Goal: Task Accomplishment & Management: Use online tool/utility

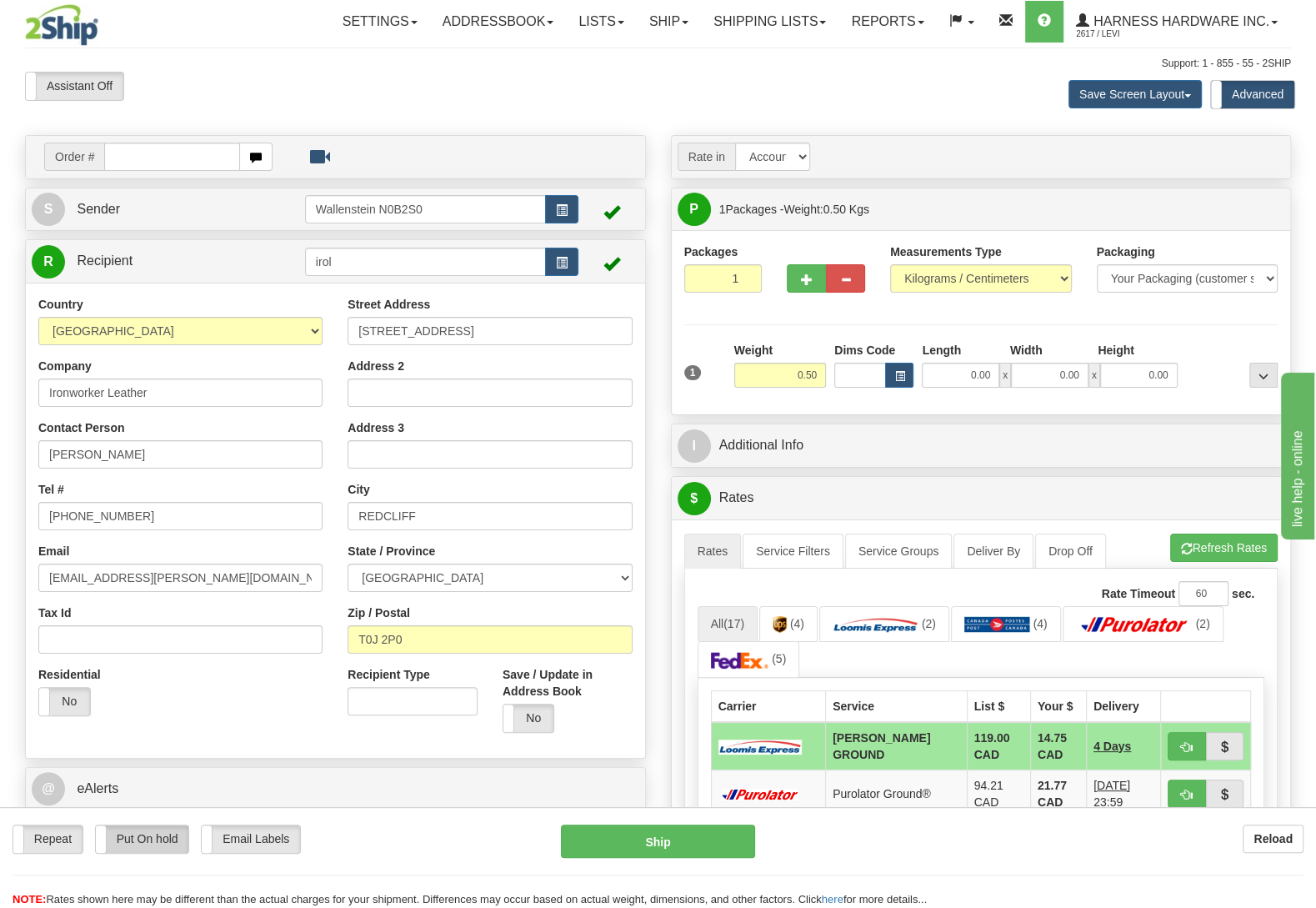
click at [148, 846] on label "Put On hold" at bounding box center [143, 838] width 93 height 27
click at [712, 841] on button "Hold" at bounding box center [658, 840] width 194 height 33
type input "DD"
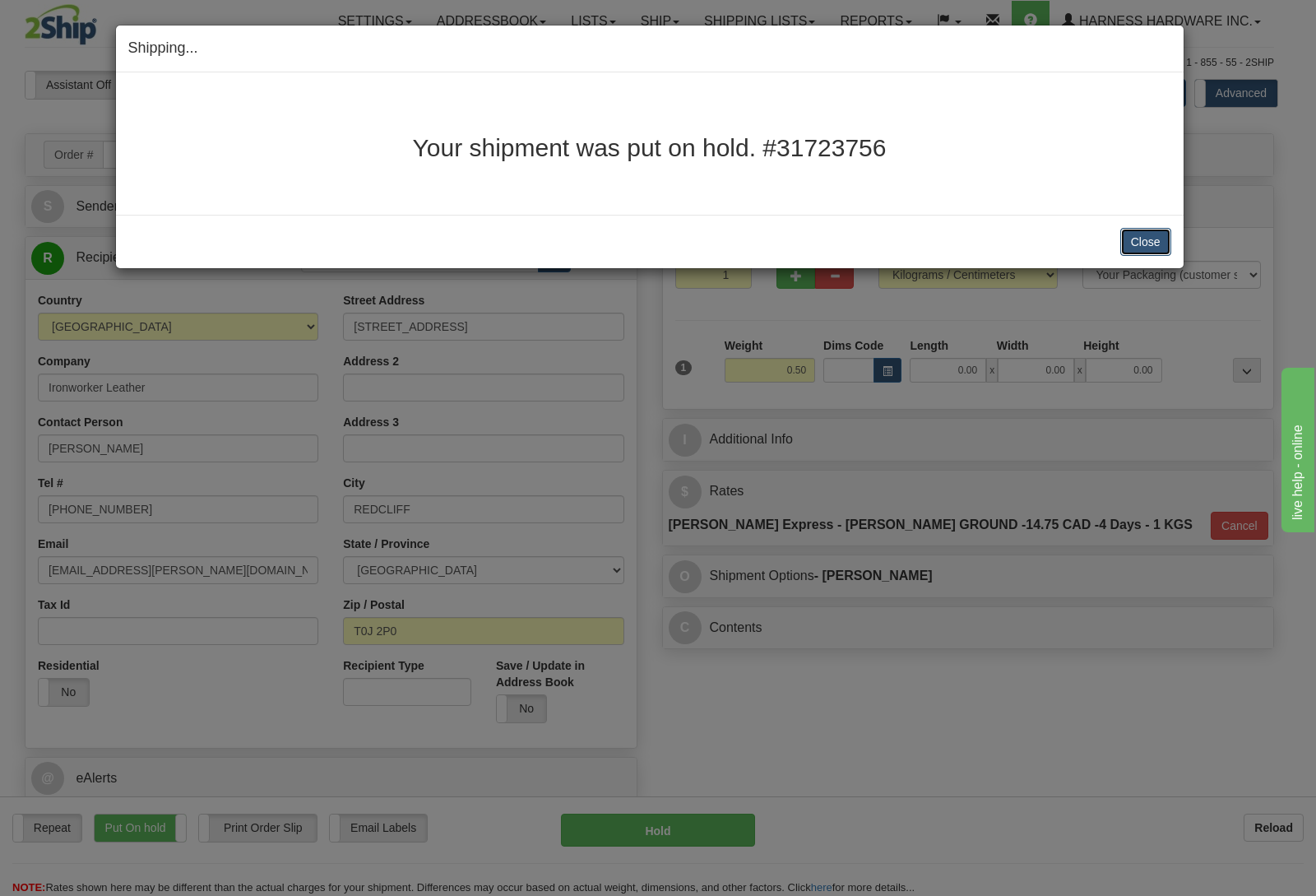
click at [1165, 244] on button "Close" at bounding box center [1146, 241] width 51 height 28
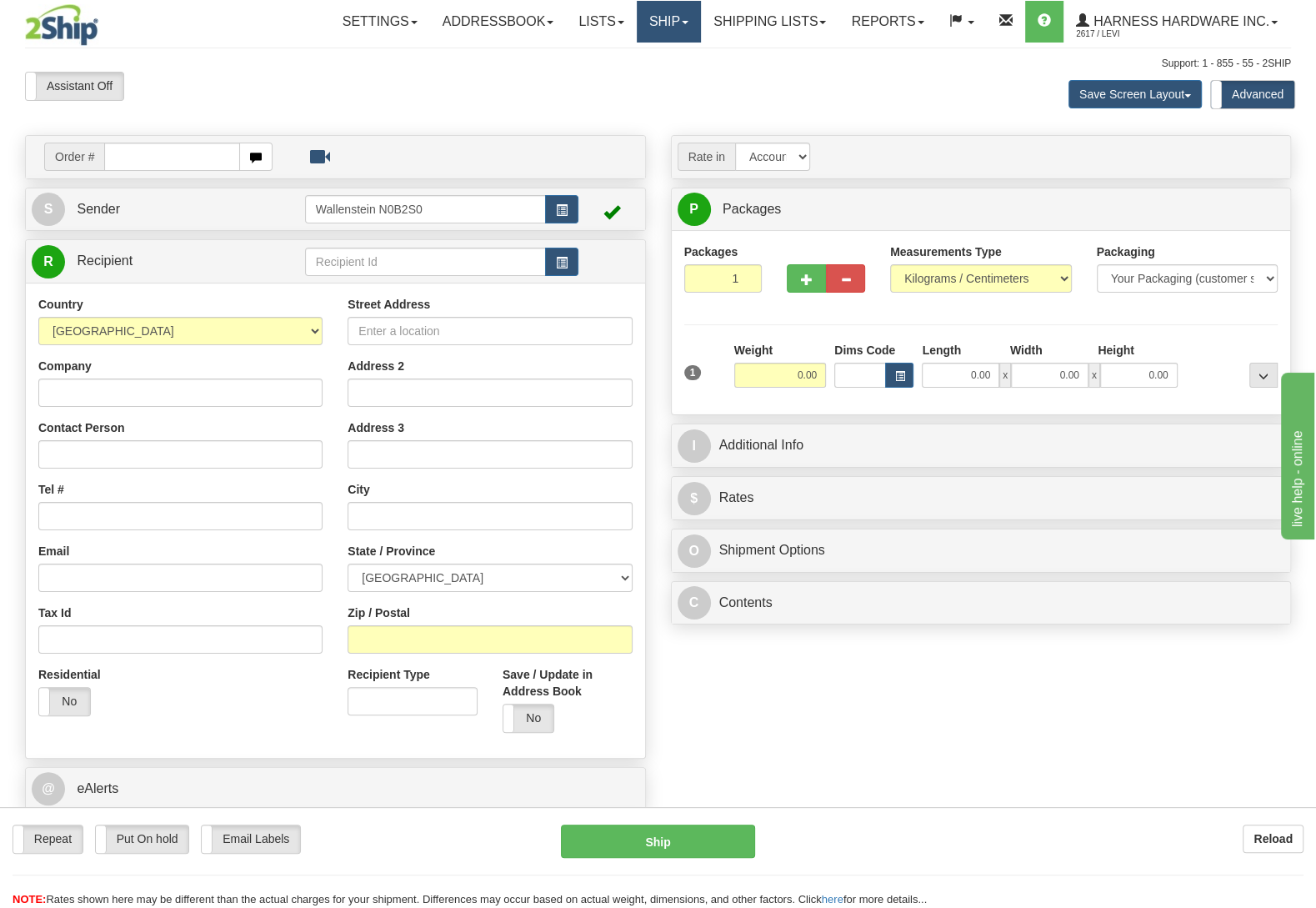
click at [667, 20] on link "Ship" at bounding box center [669, 21] width 64 height 42
click at [677, 70] on link "OnHold / Order Queue" at bounding box center [624, 81] width 151 height 22
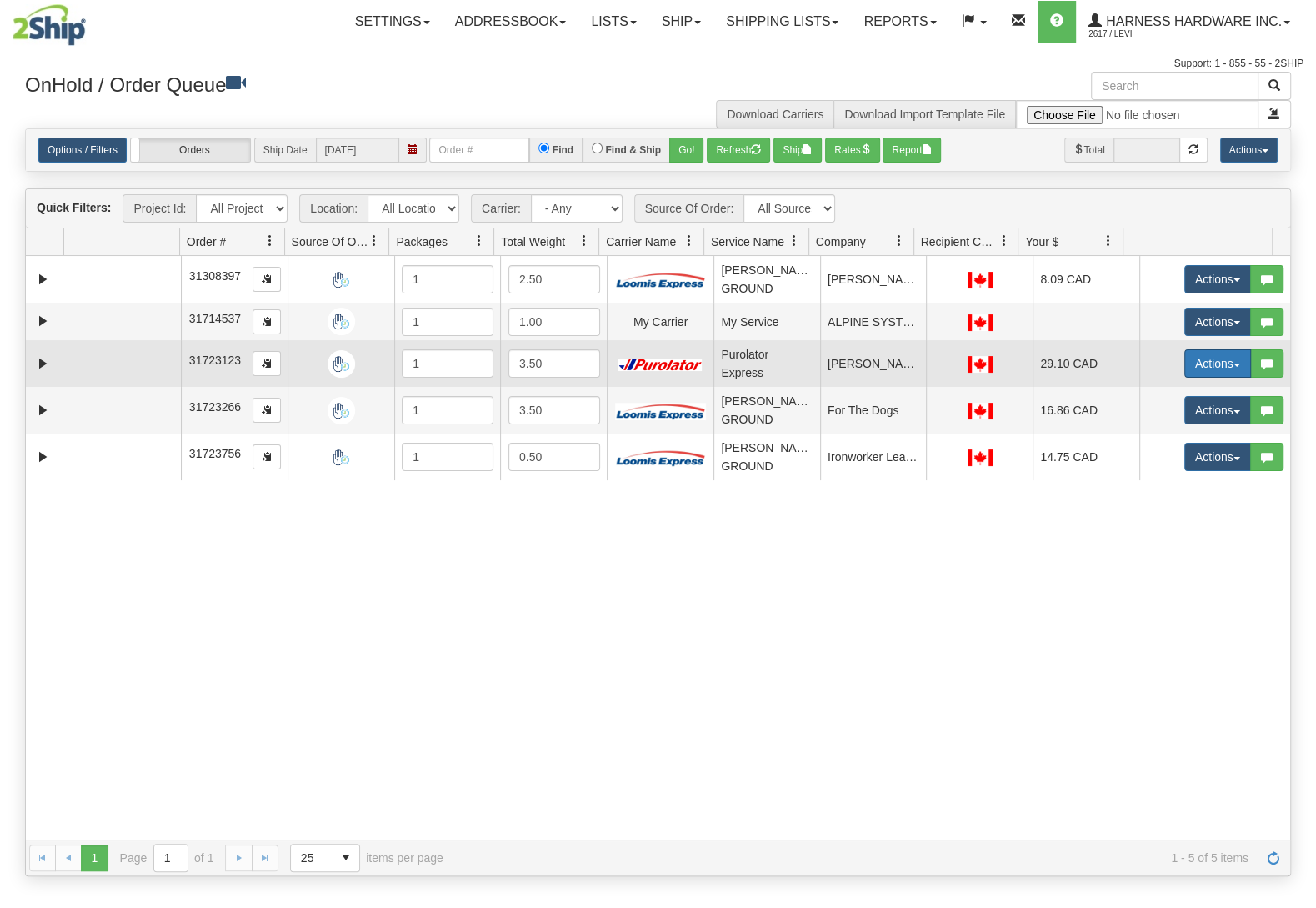
click at [1212, 361] on button "Actions" at bounding box center [1218, 363] width 67 height 28
click at [1142, 397] on span "Open" at bounding box center [1153, 395] width 40 height 14
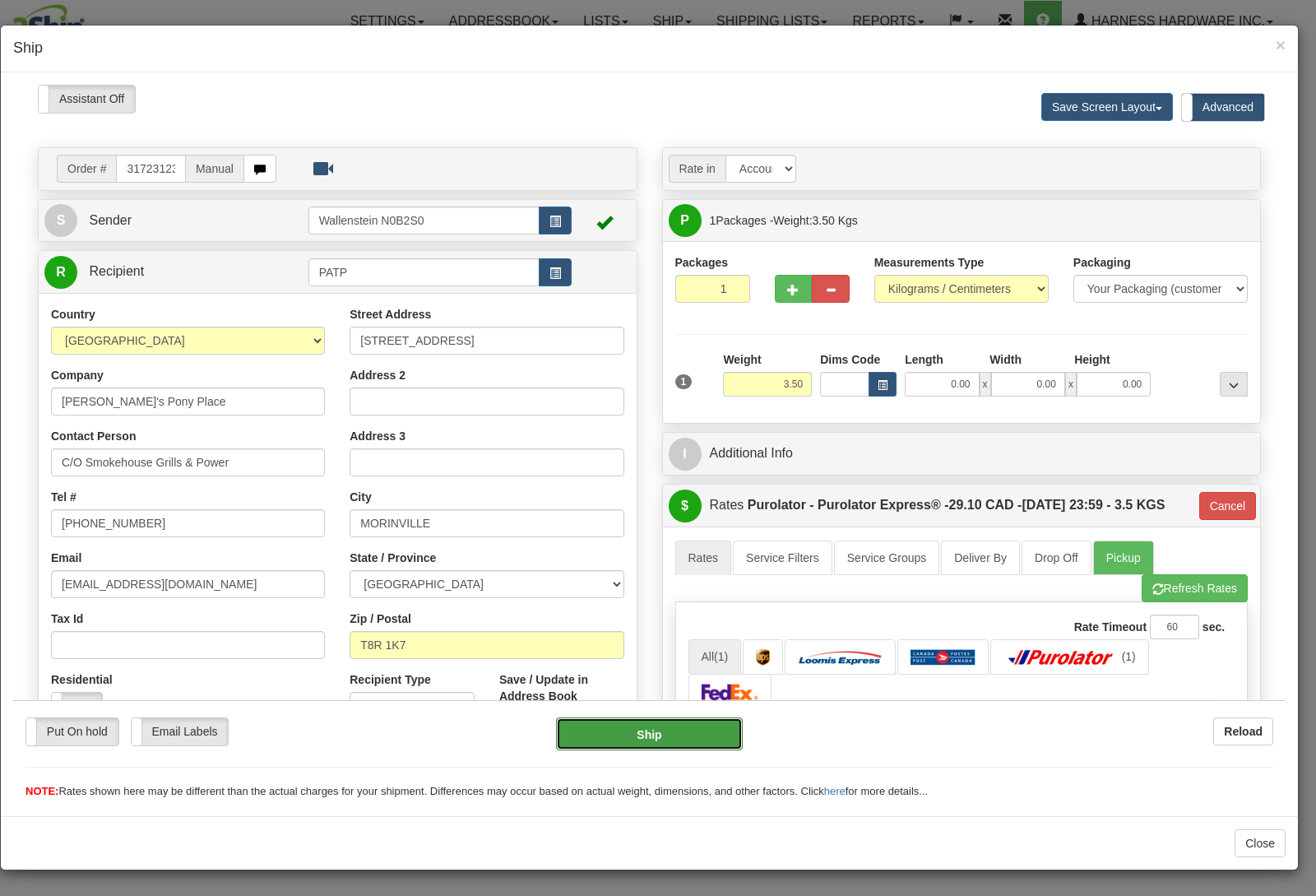
click at [650, 739] on button "Ship" at bounding box center [650, 732] width 188 height 33
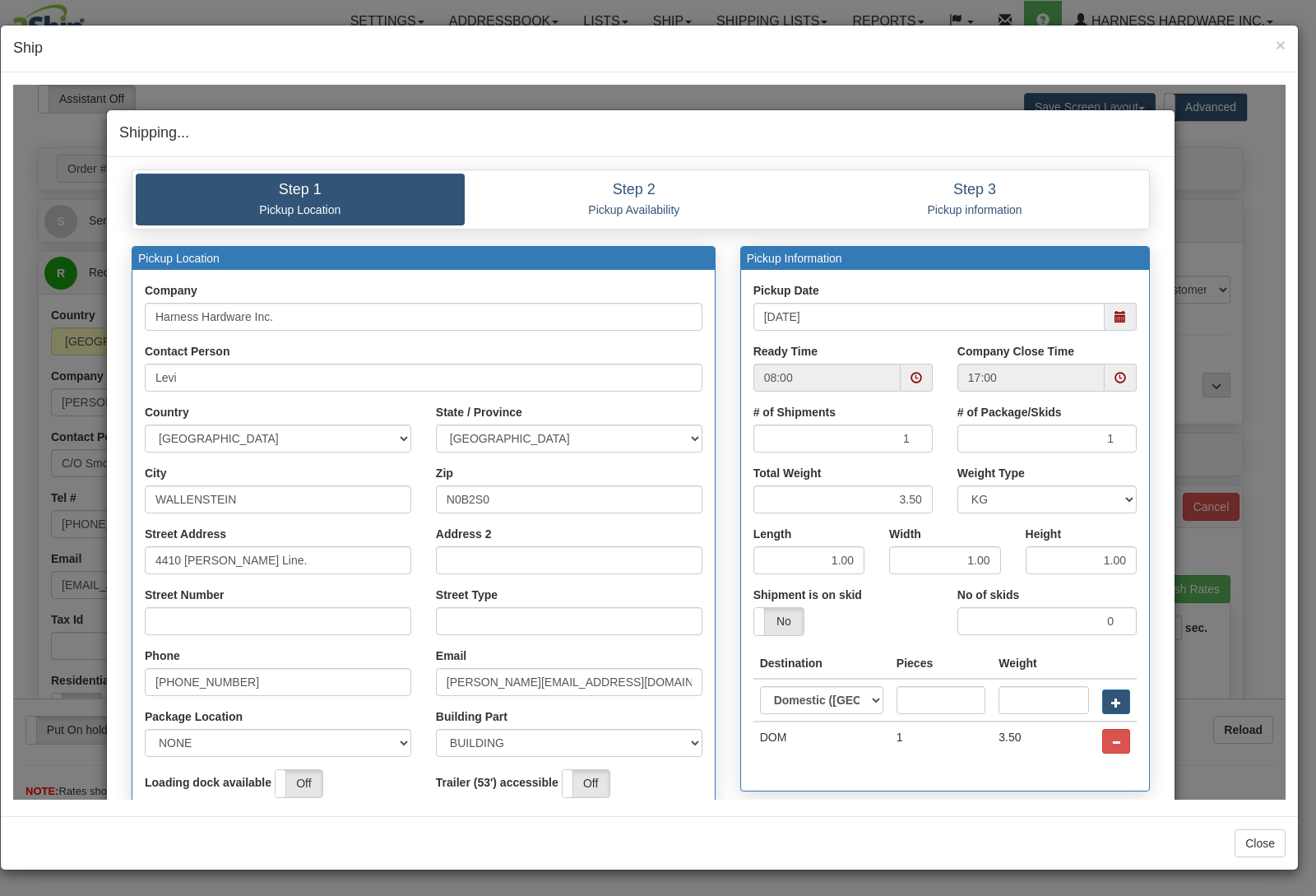
click at [772, 139] on h4 "Shipping... Your SHIPMENT will EXPIRE in" at bounding box center [640, 132] width 1043 height 22
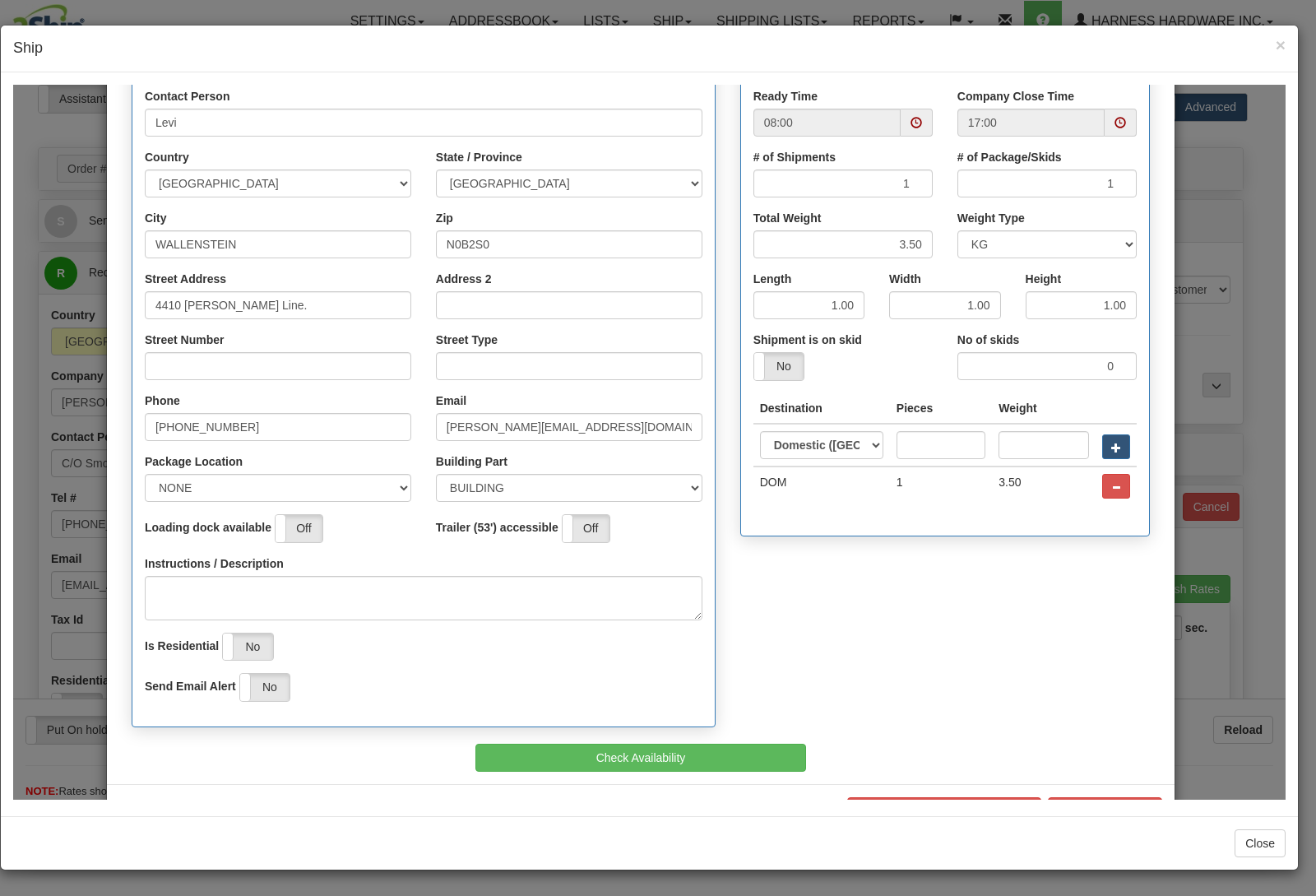
scroll to position [296, 0]
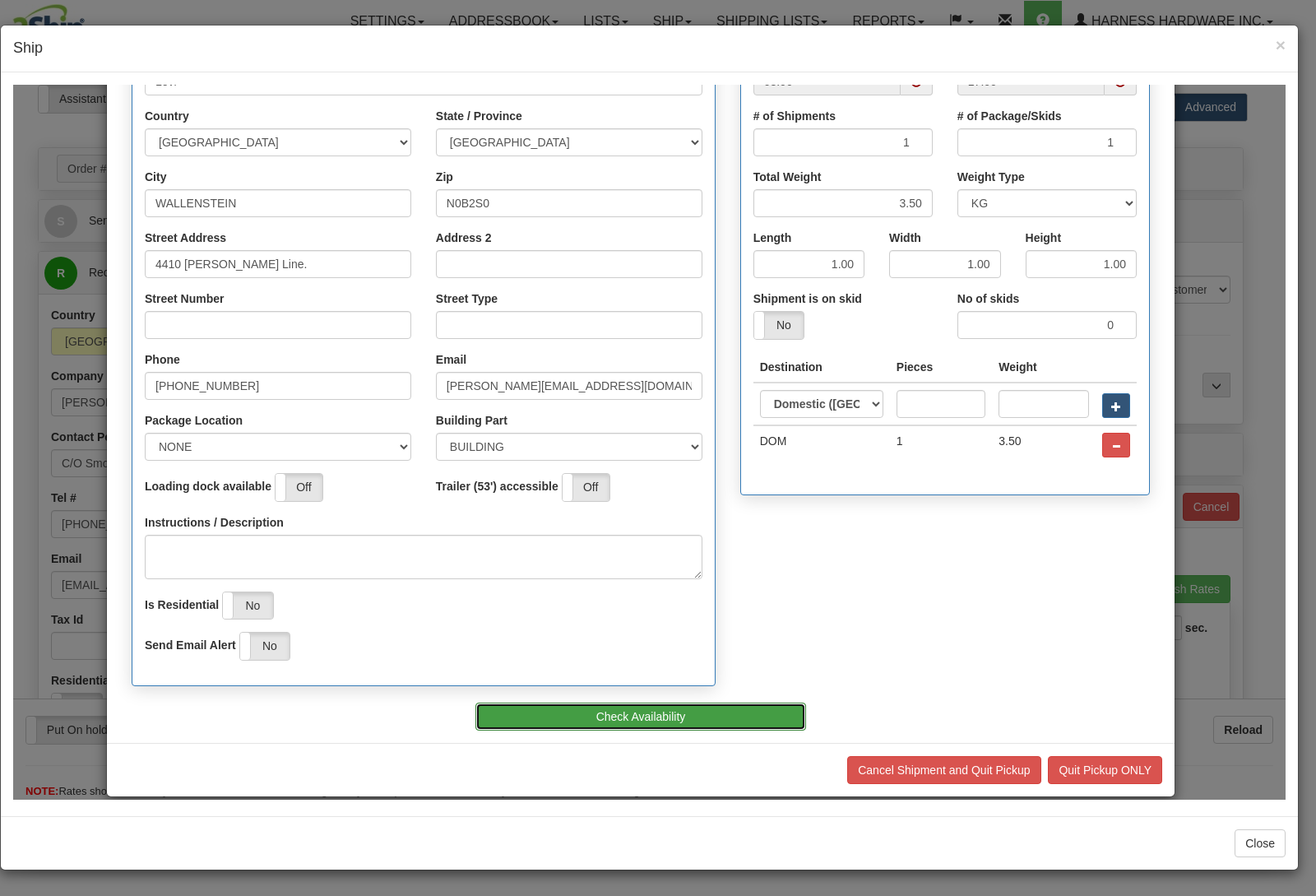
click at [658, 711] on button "Check Availability" at bounding box center [642, 715] width 332 height 28
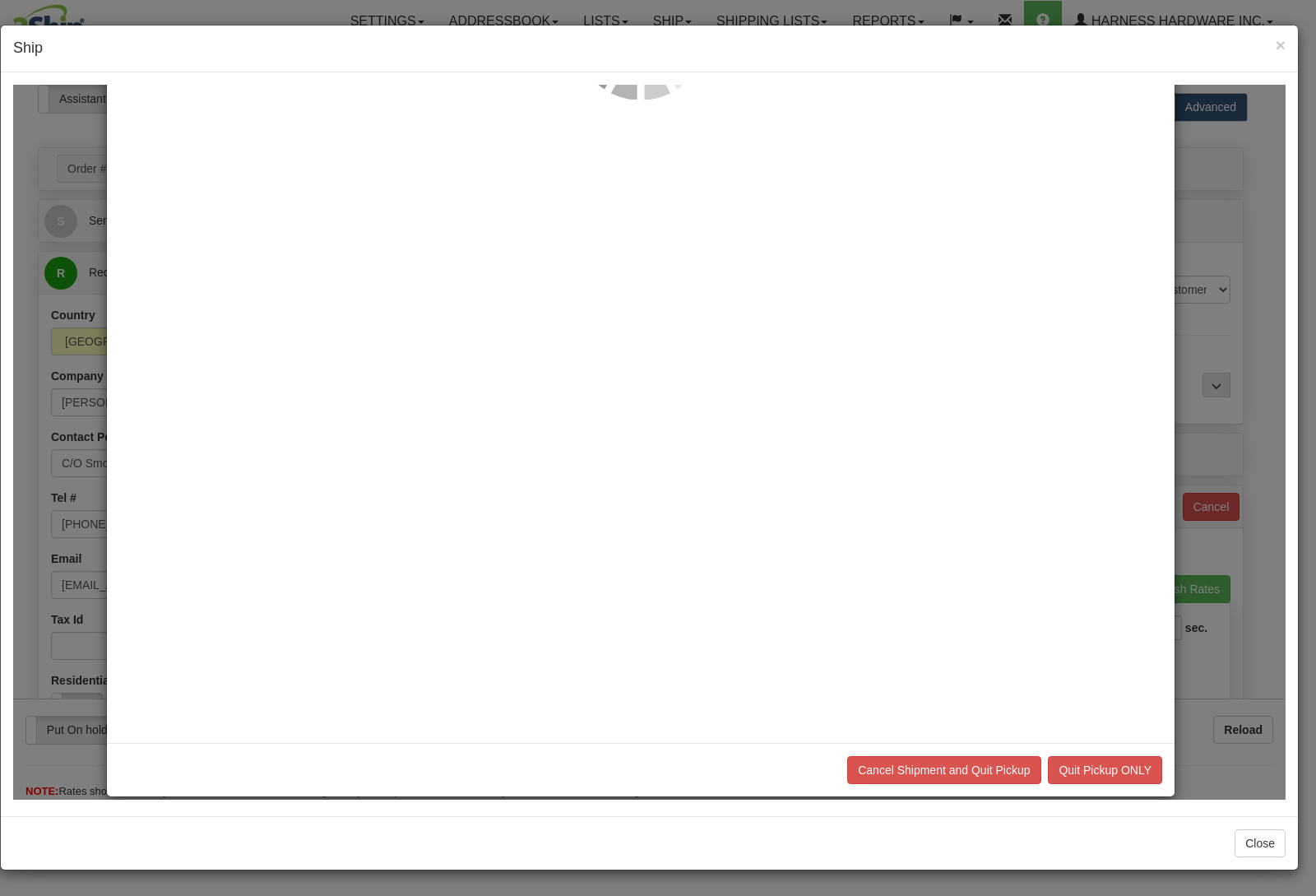
scroll to position [0, 0]
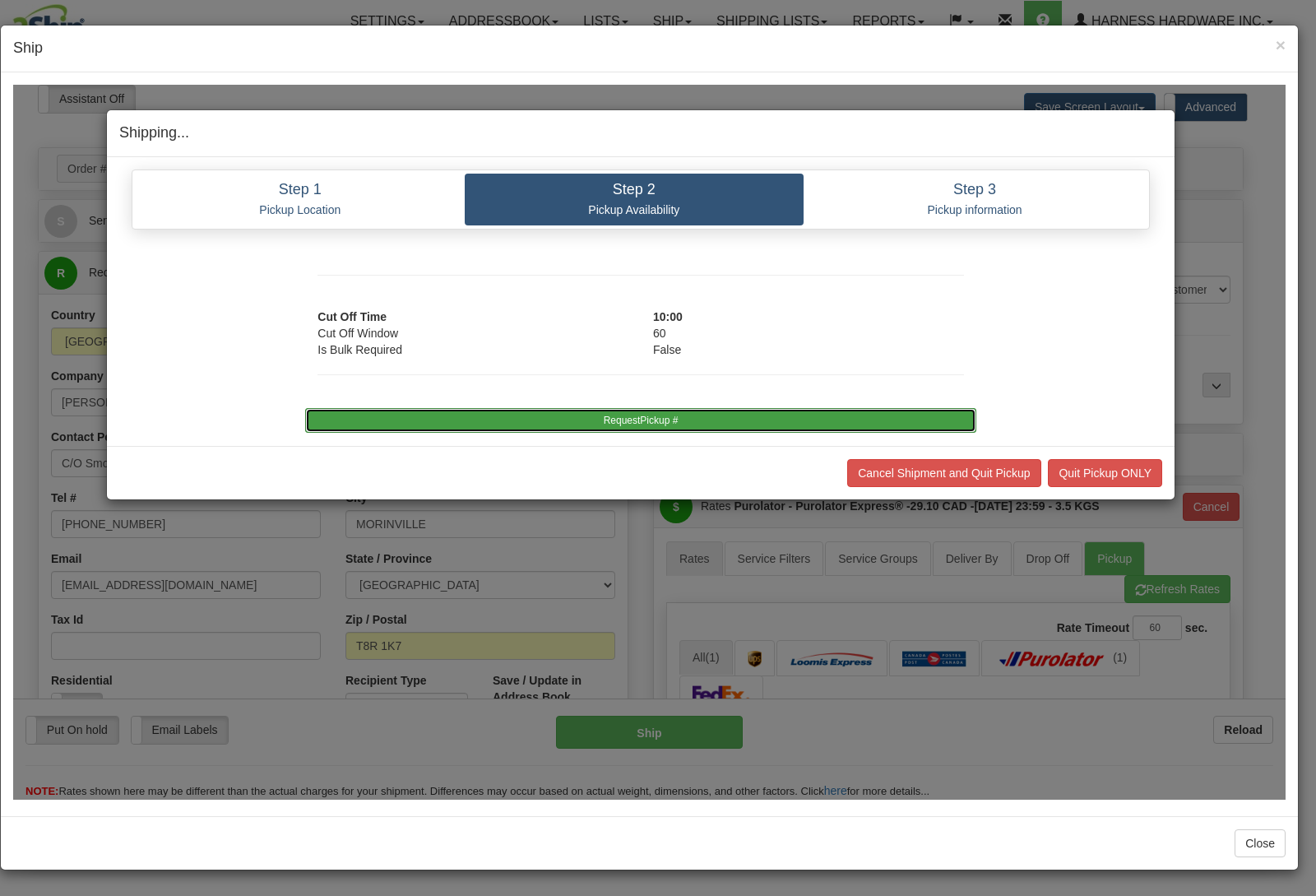
click at [704, 418] on button "RequestPickup #" at bounding box center [640, 419] width 670 height 24
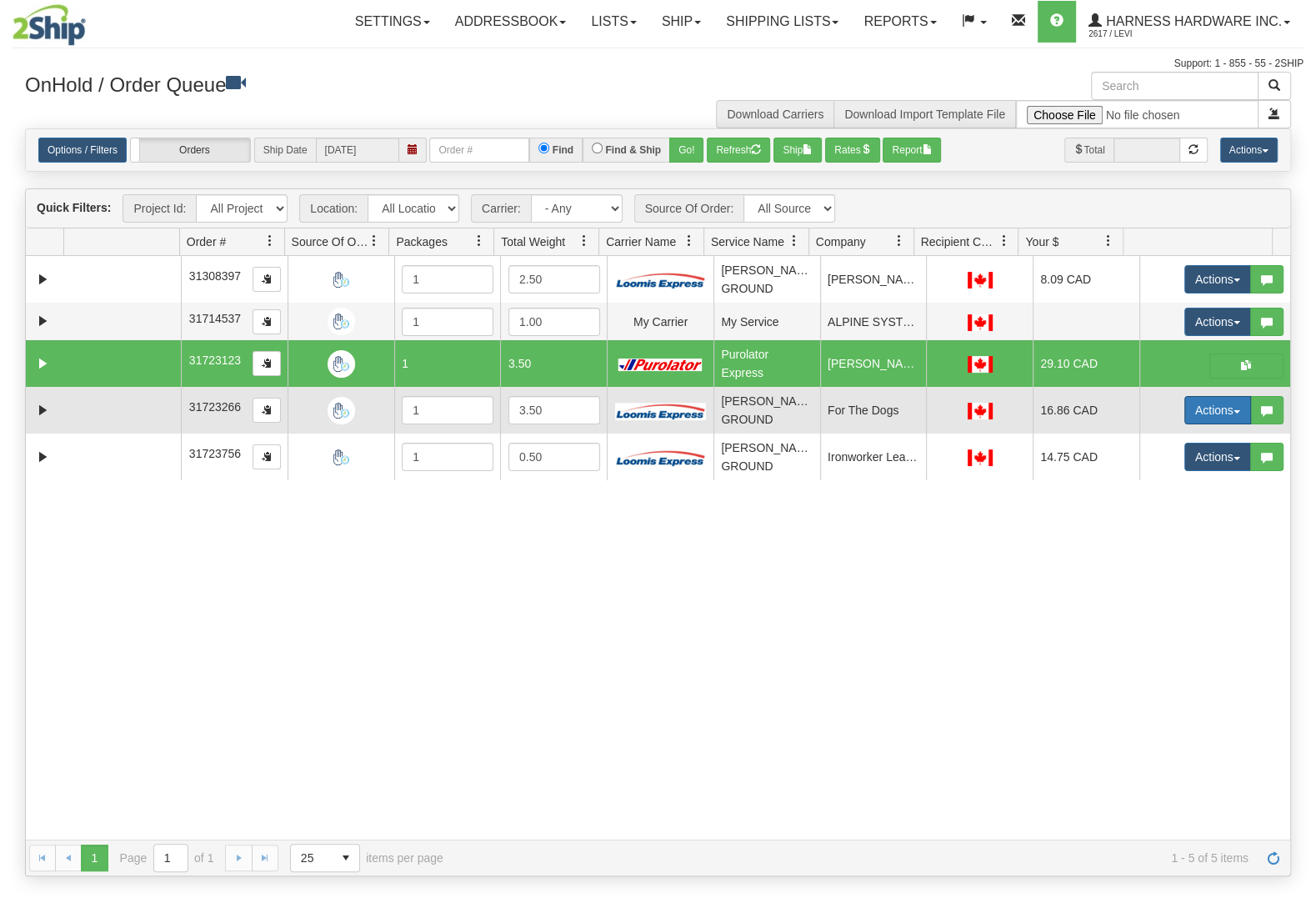
click at [1188, 408] on button "Actions" at bounding box center [1218, 410] width 67 height 28
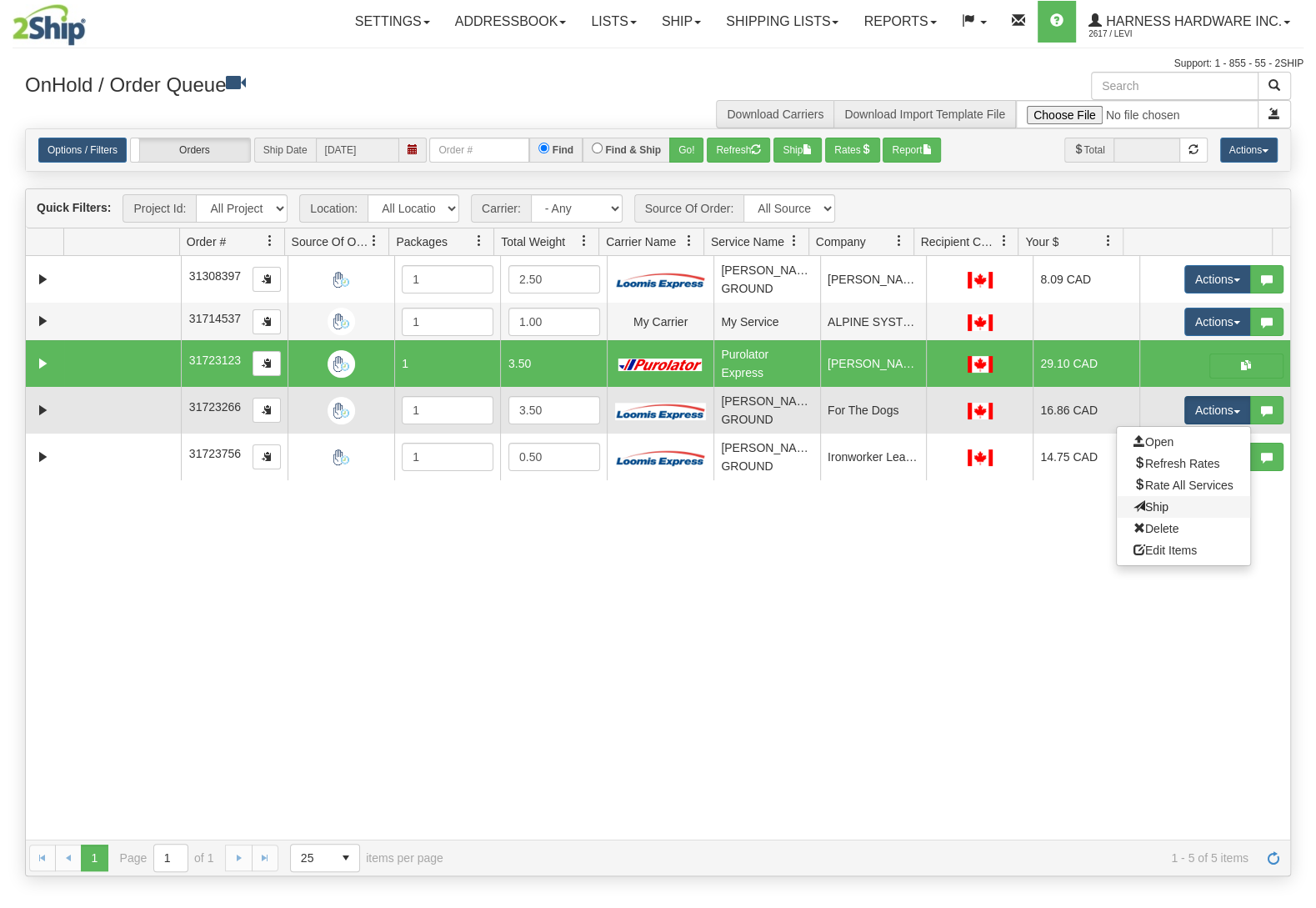
click at [1154, 516] on link "Ship" at bounding box center [1183, 507] width 133 height 22
